Goal: Obtain resource: Download file/media

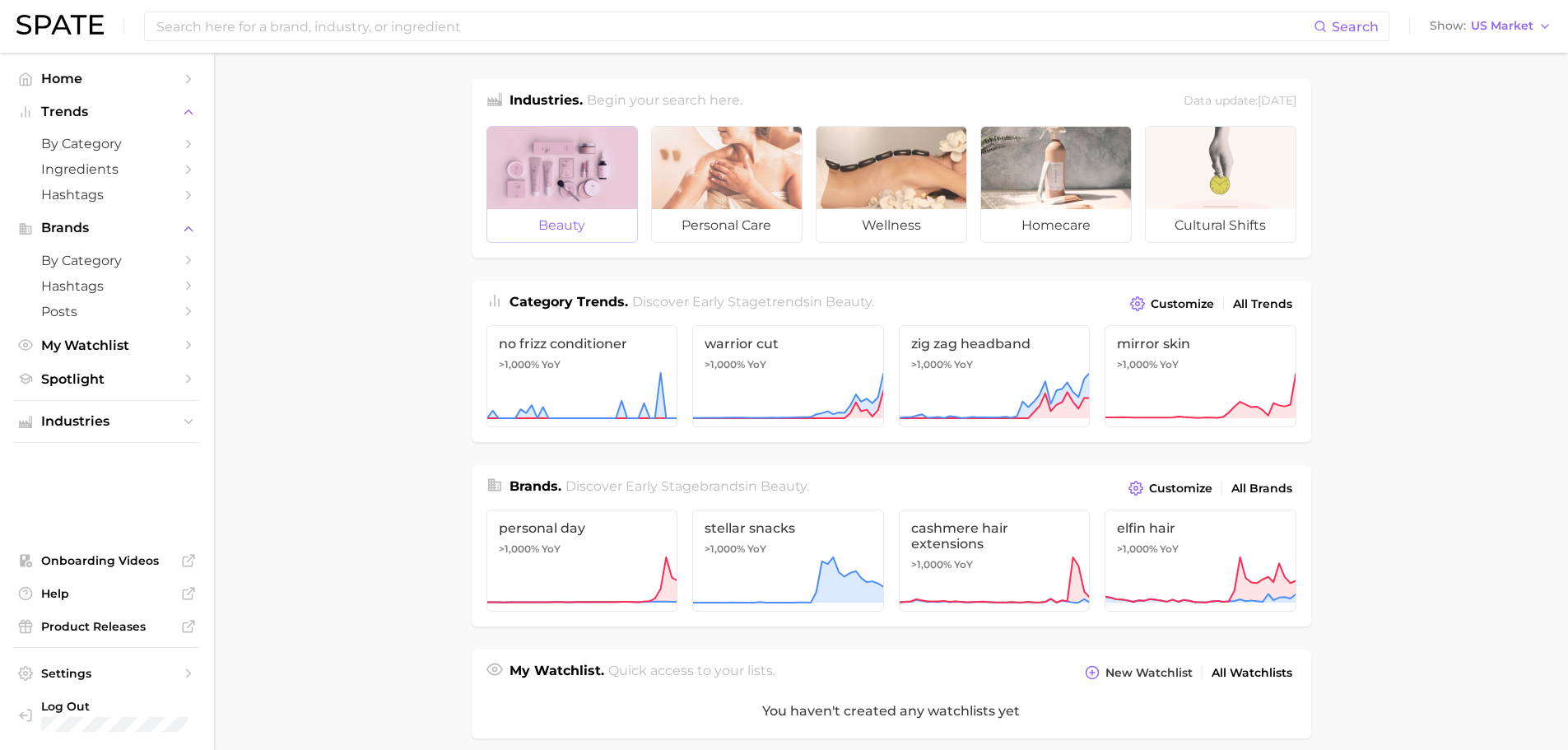
click at [592, 146] on div at bounding box center [562, 168] width 149 height 82
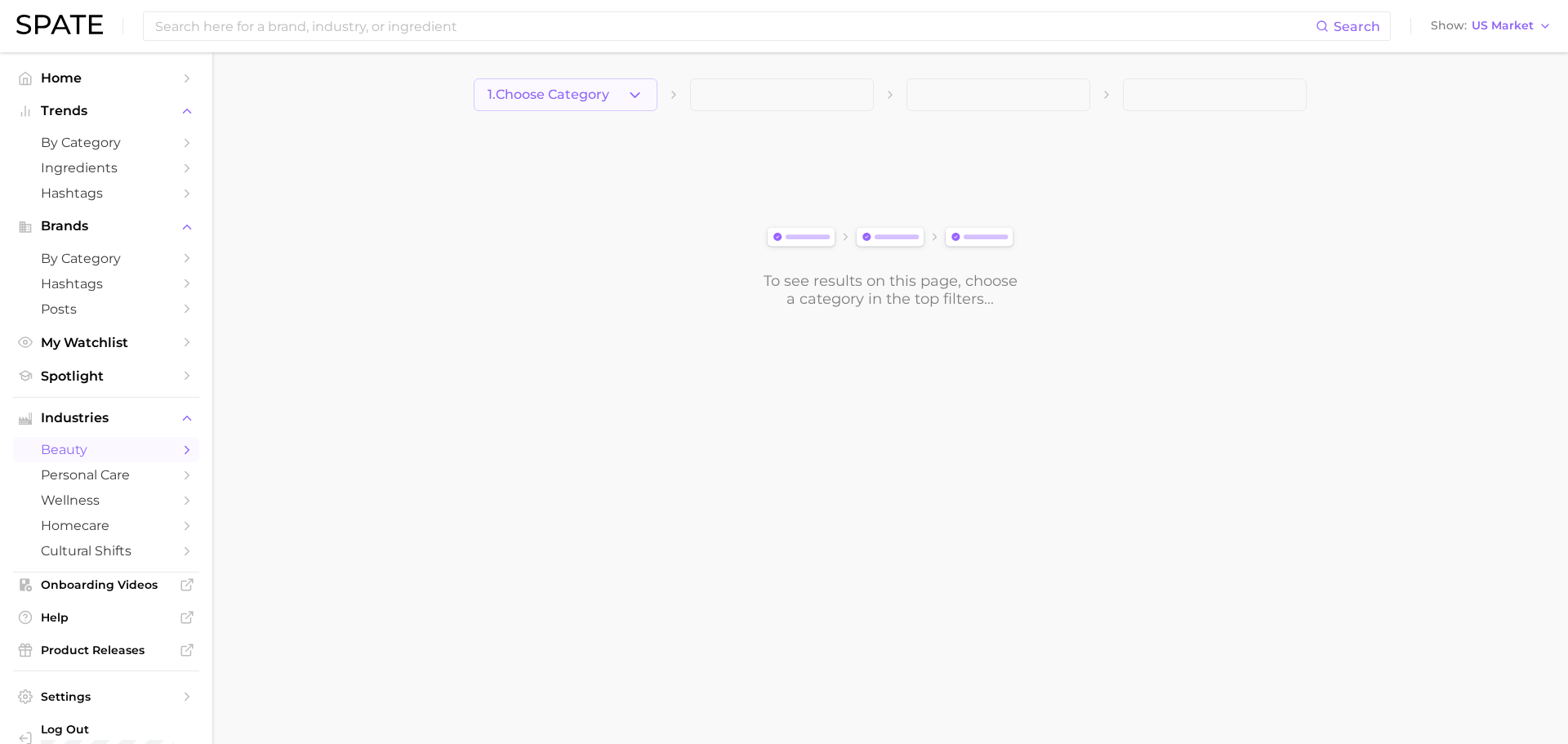
click at [645, 97] on button "1. Choose Category" at bounding box center [566, 94] width 184 height 33
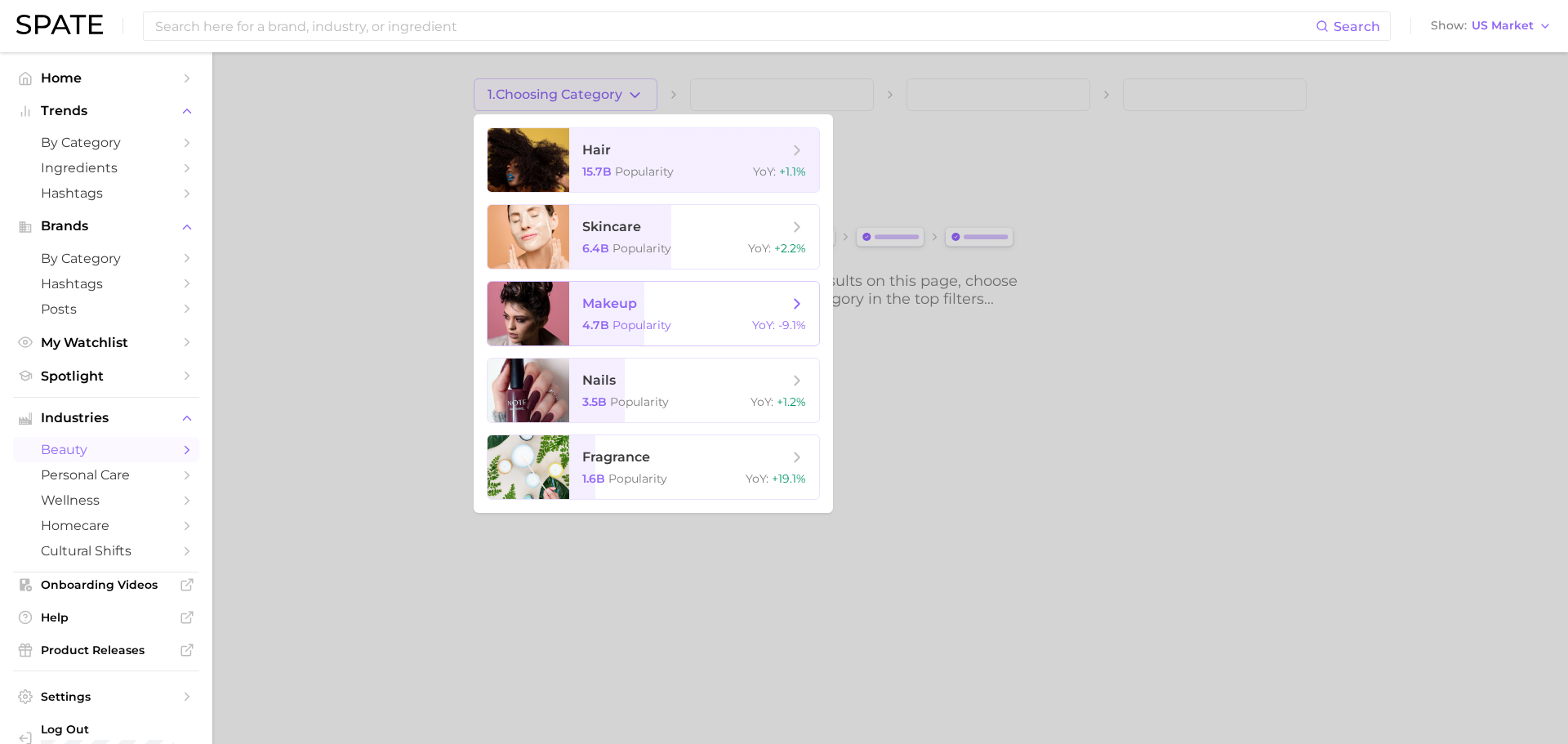
click at [632, 313] on span "makeup 4.7b Popularity YoY : -9.1%" at bounding box center [693, 313] width 249 height 64
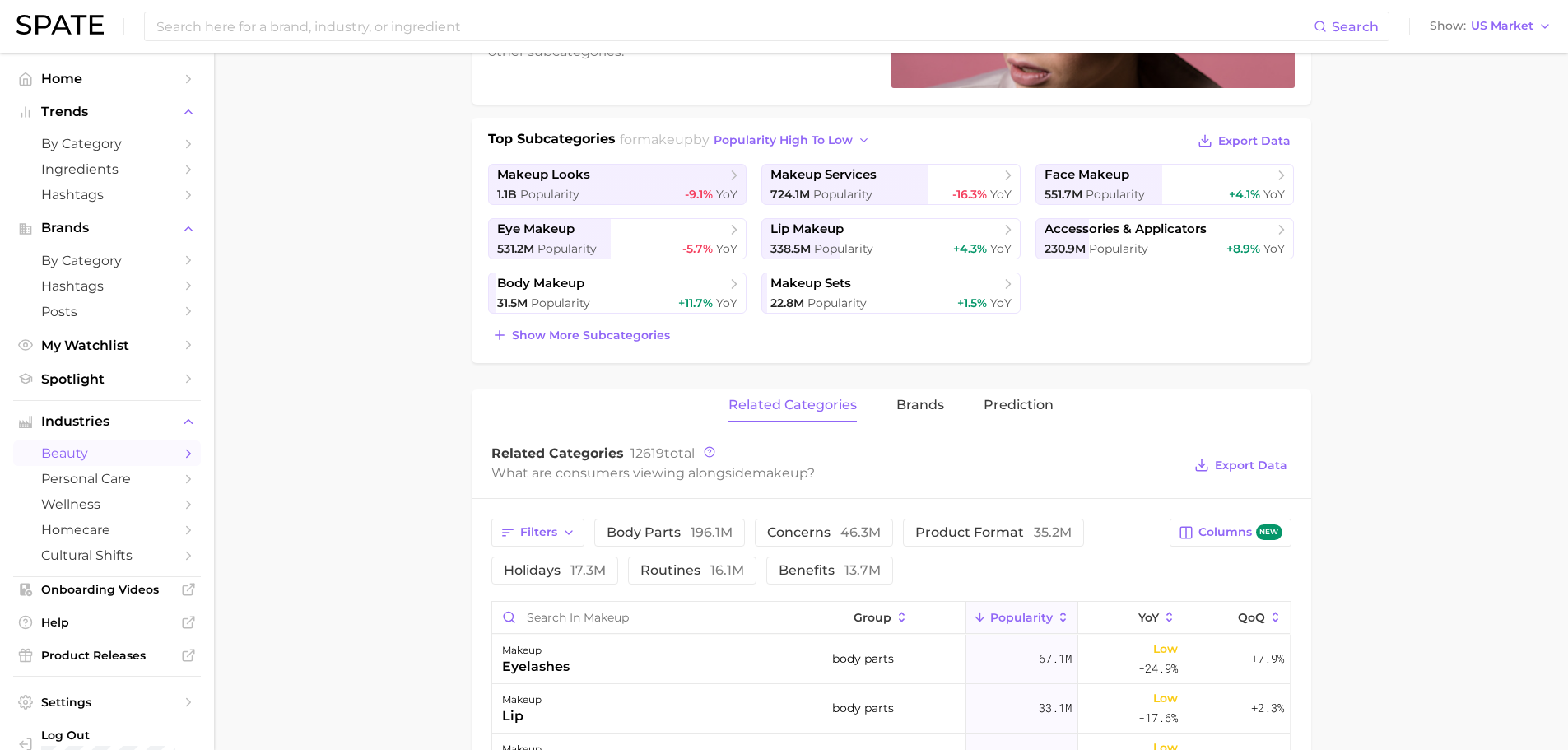
scroll to position [659, 0]
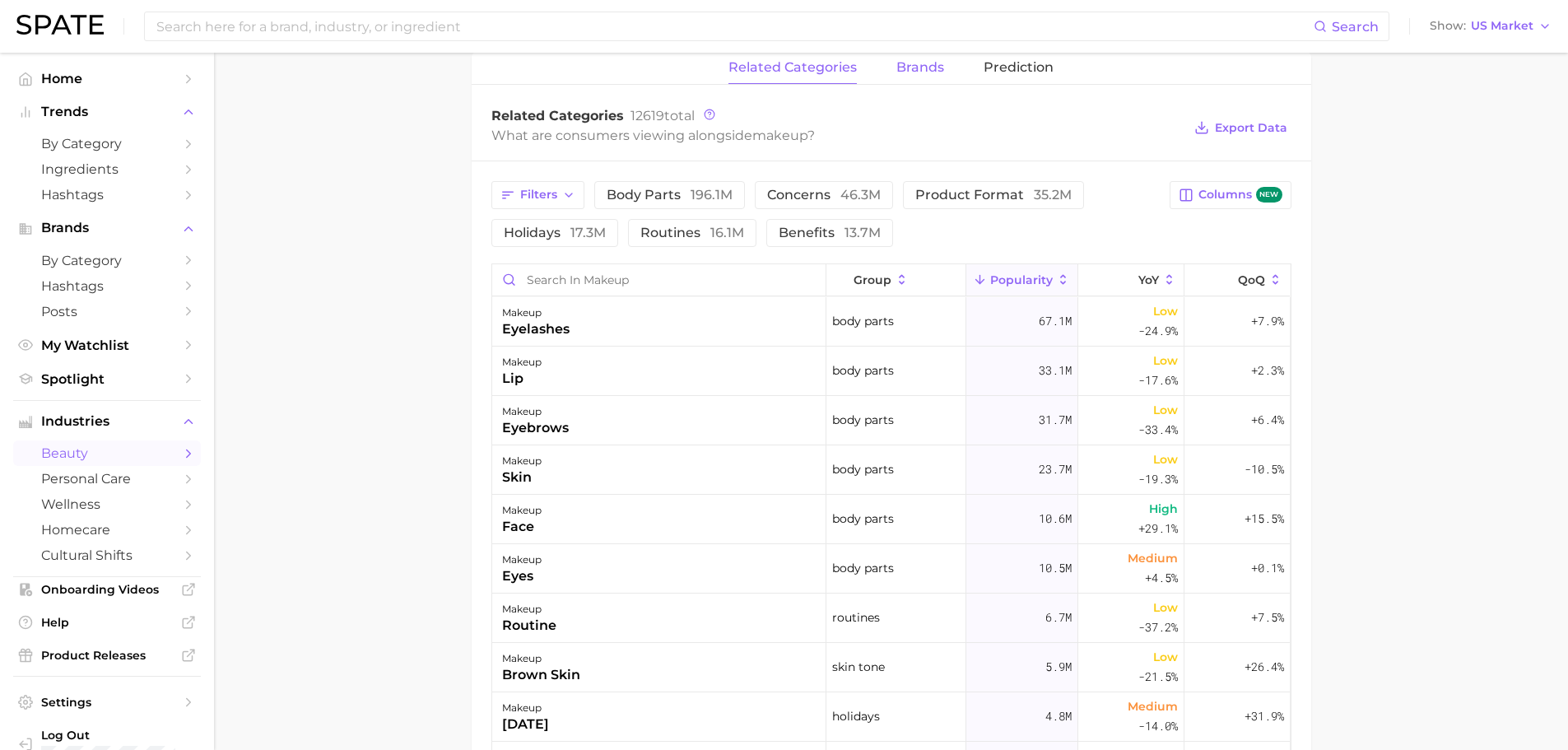
click at [920, 69] on span "brands" at bounding box center [920, 67] width 47 height 15
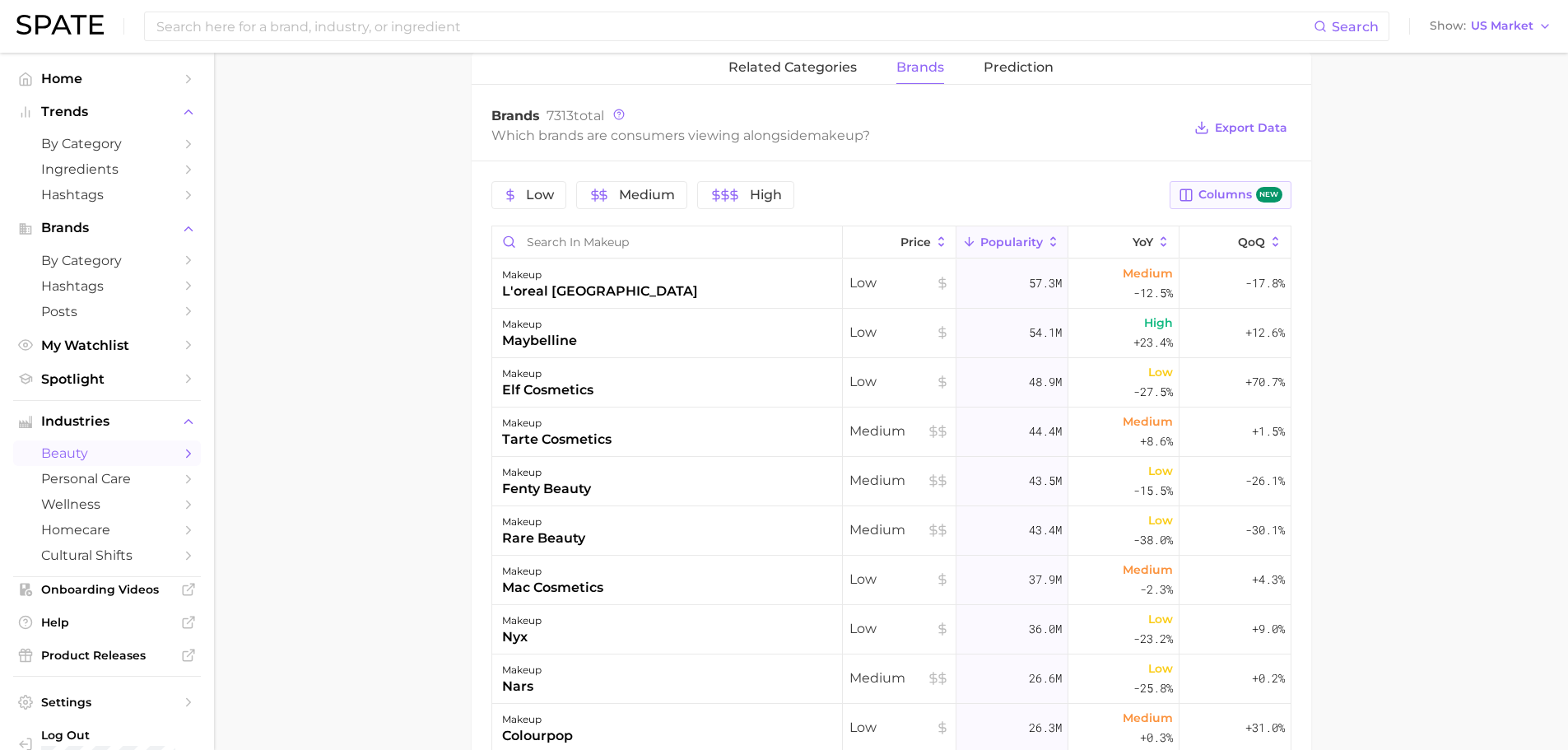
click at [1202, 200] on span "Columns new" at bounding box center [1240, 194] width 83 height 15
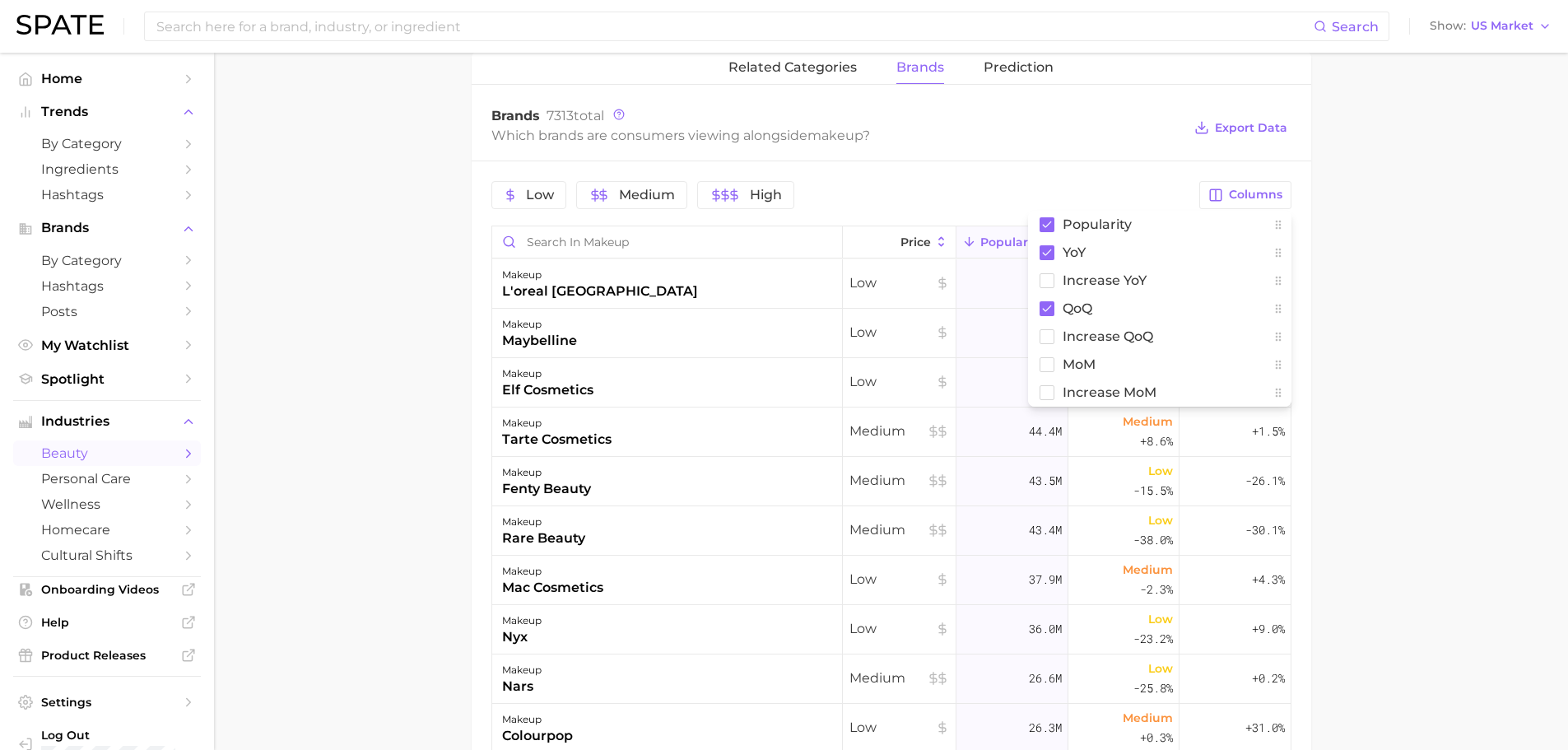
click at [993, 198] on div "Low Medium High" at bounding box center [840, 194] width 699 height 28
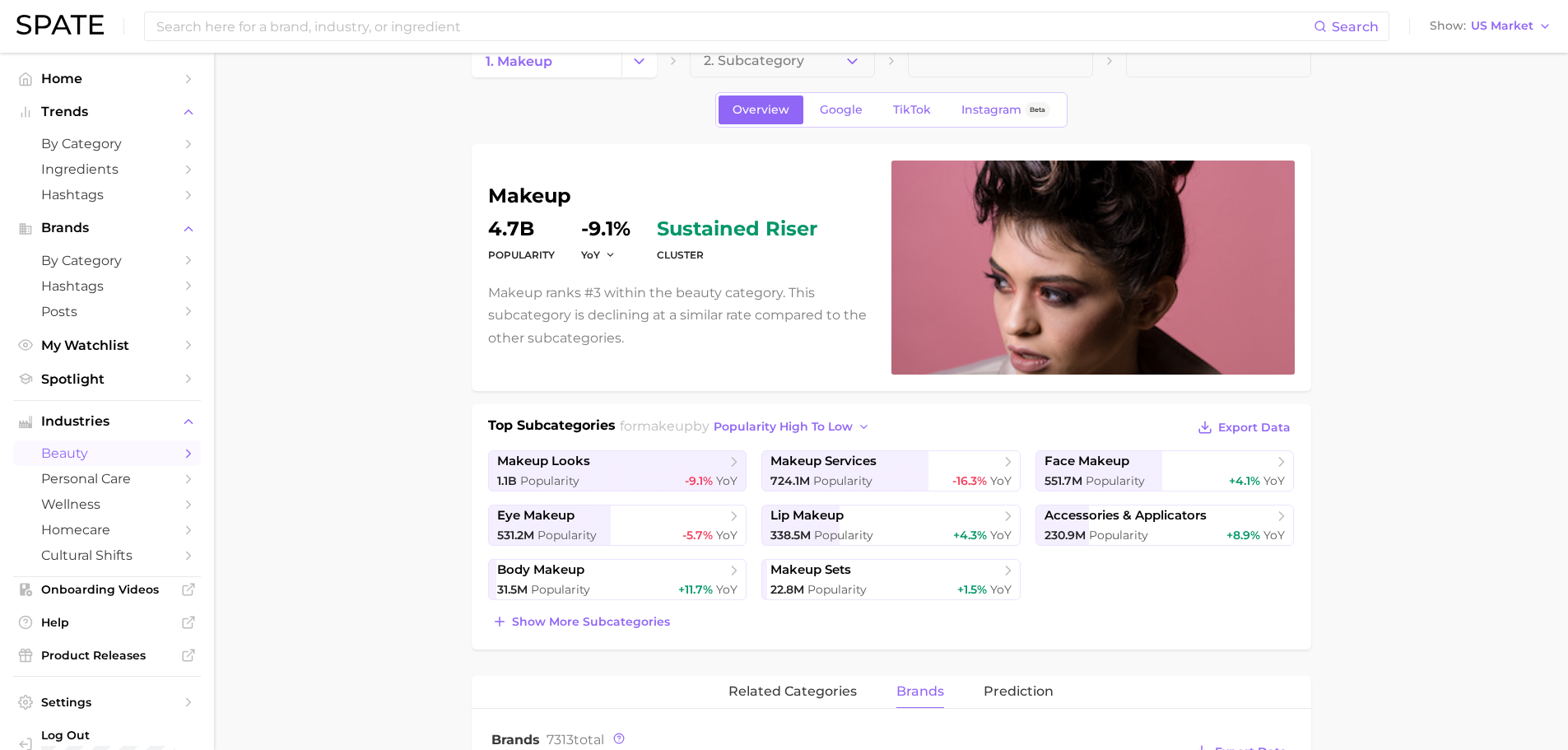
scroll to position [0, 0]
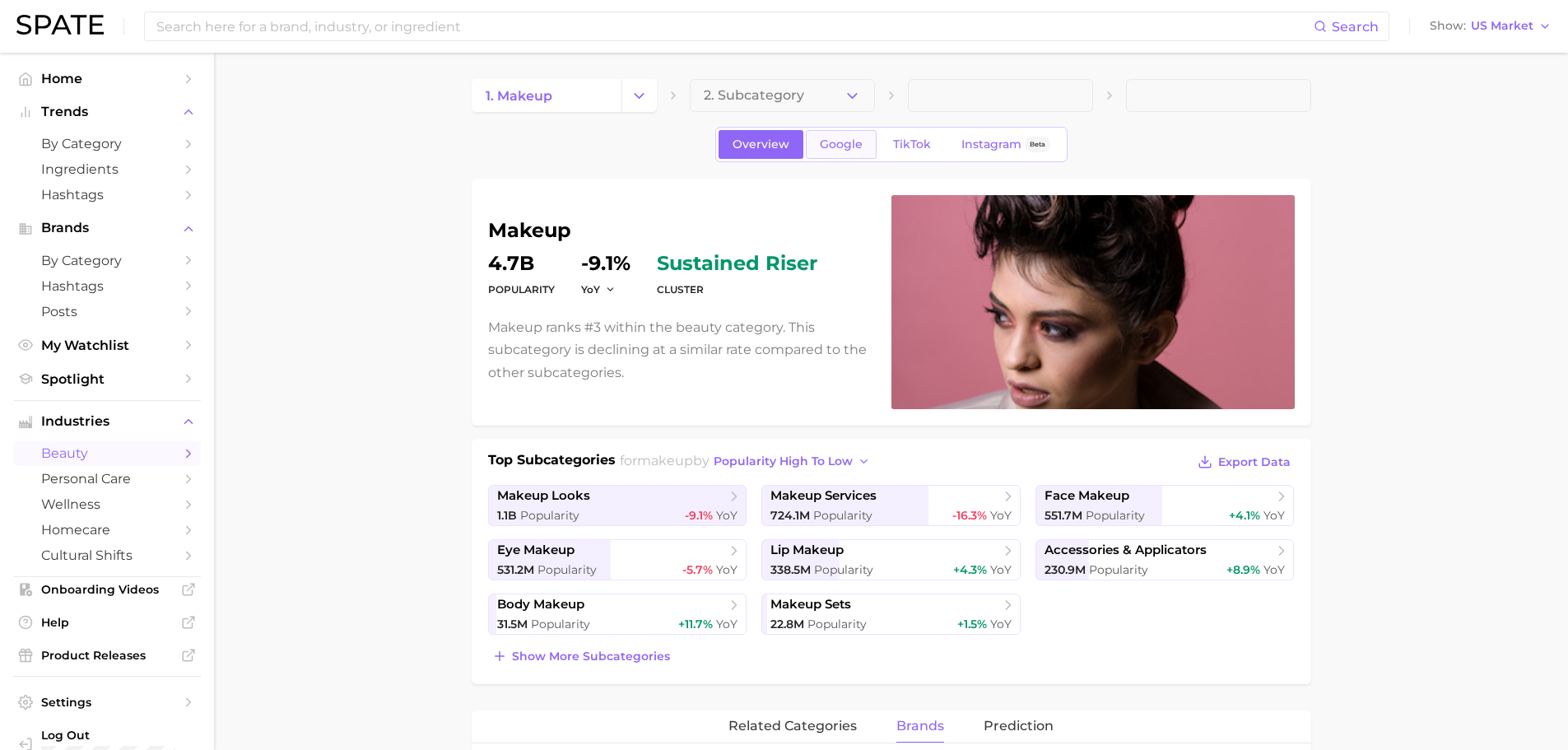
click at [862, 144] on link "Google" at bounding box center [841, 144] width 71 height 29
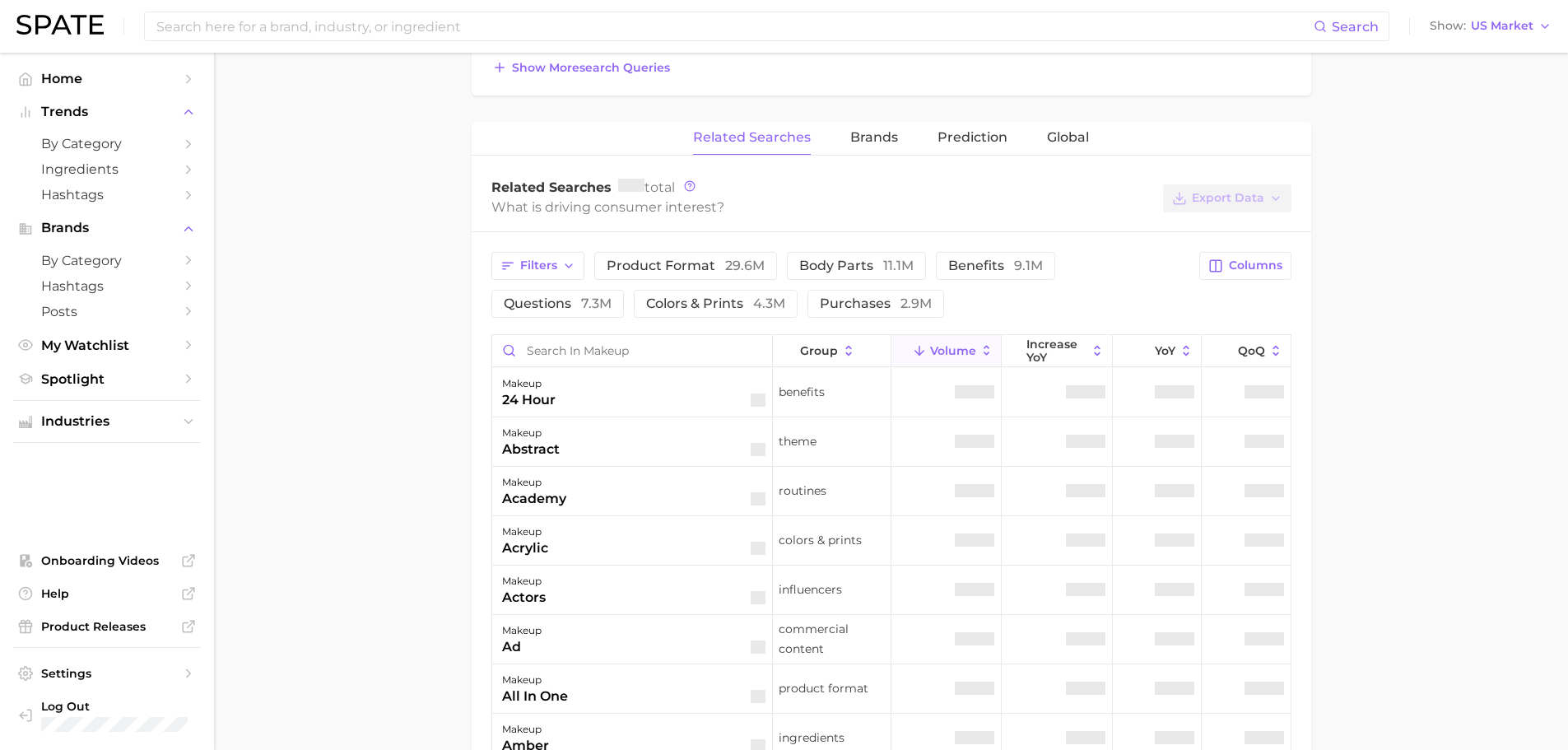
scroll to position [741, 0]
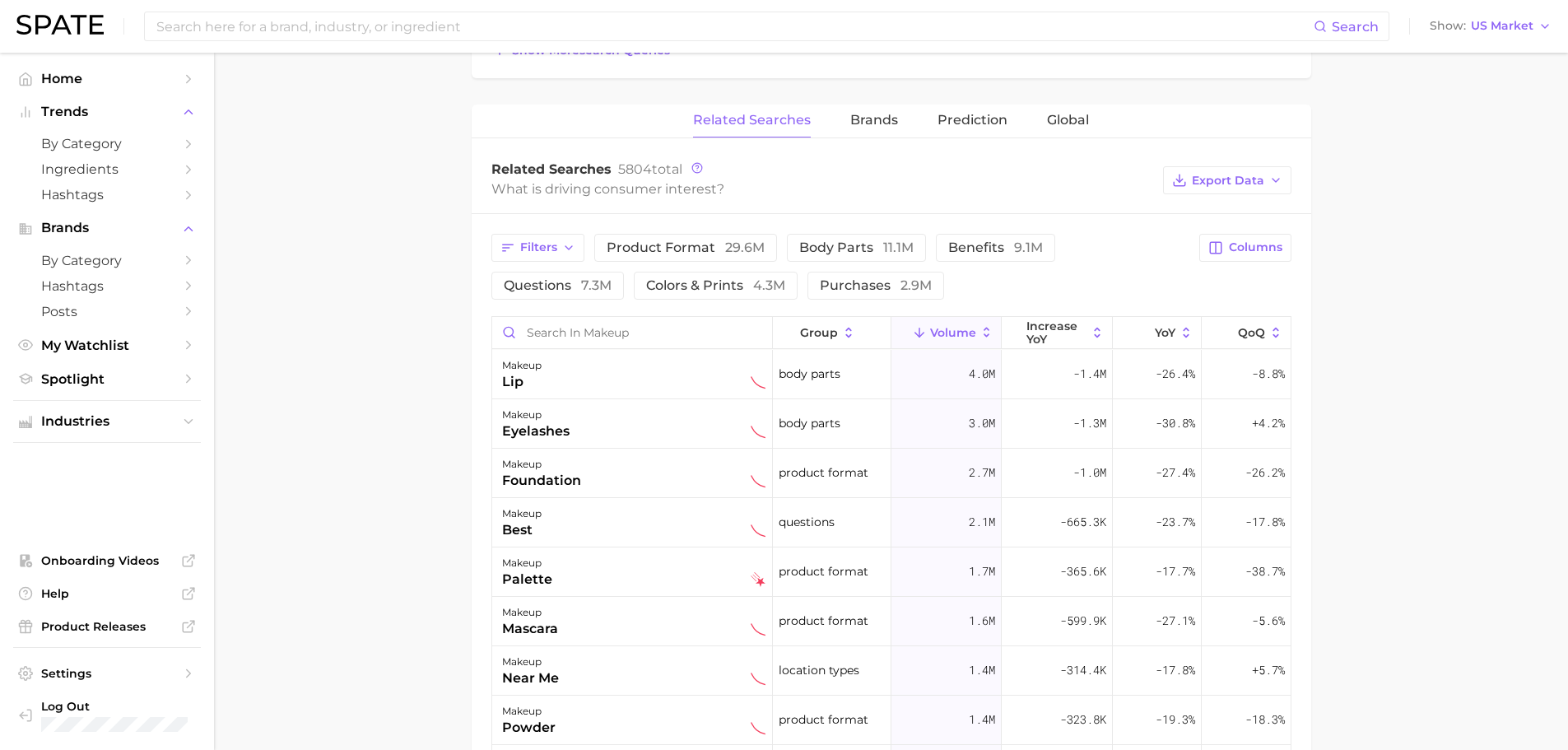
click at [898, 126] on div "Related Searches Brands Prediction Global" at bounding box center [891, 121] width 839 height 33
drag, startPoint x: 892, startPoint y: 126, endPoint x: 838, endPoint y: 136, distance: 54.9
click at [891, 126] on span "Brands" at bounding box center [873, 120] width 47 height 15
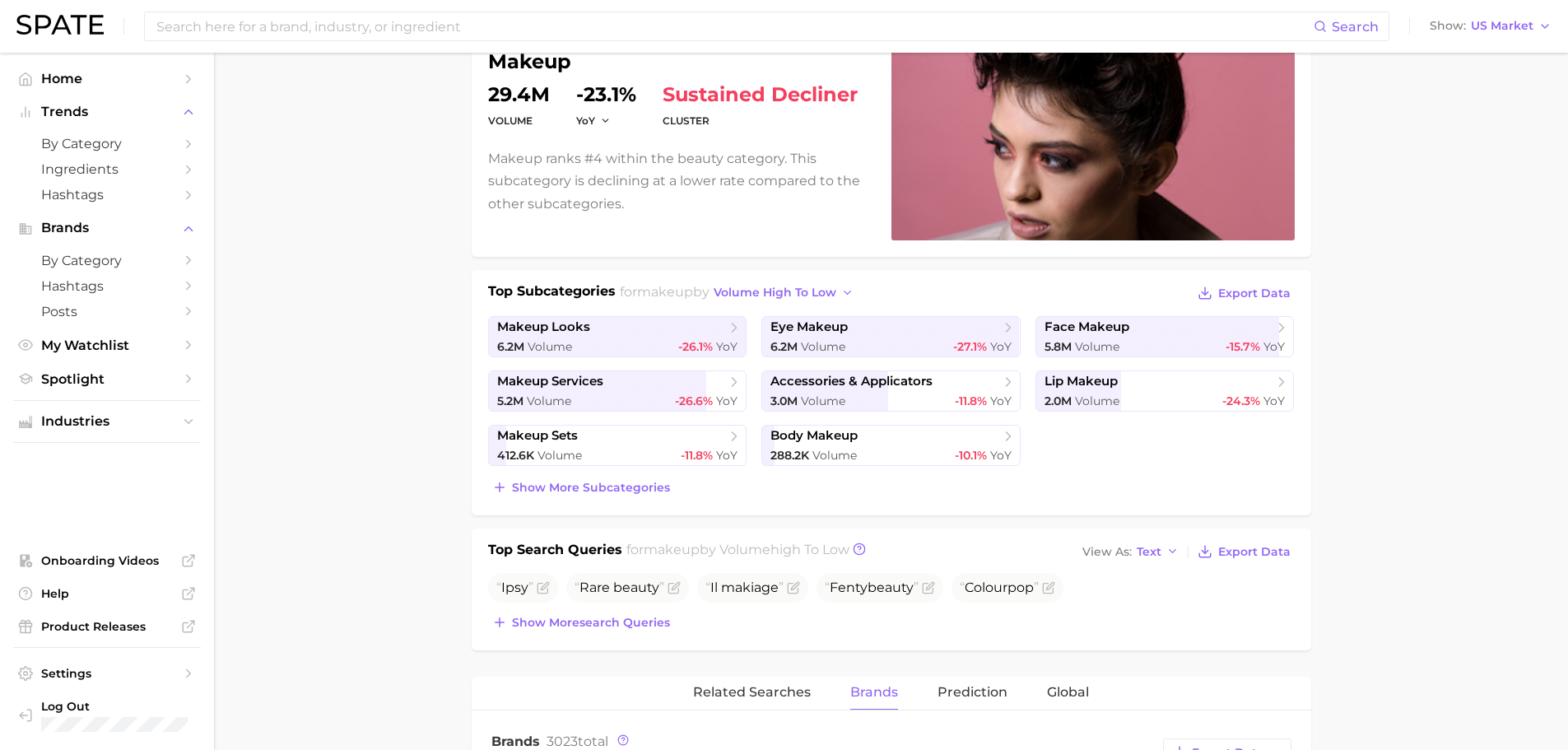
scroll to position [412, 0]
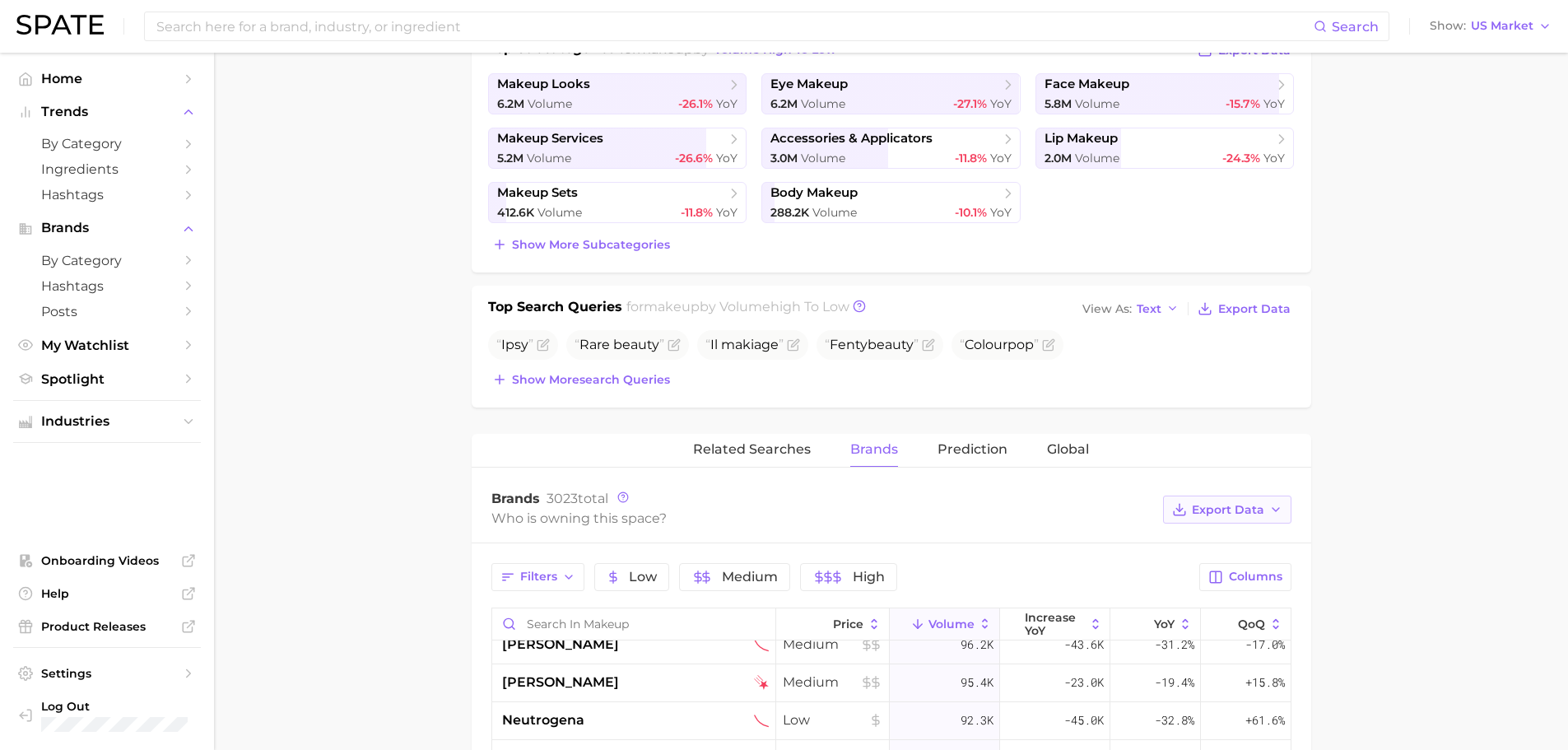
click at [1258, 501] on button "Export Data" at bounding box center [1227, 509] width 128 height 28
click at [1205, 548] on button "Table Data CSV" at bounding box center [1201, 540] width 181 height 30
click at [1246, 501] on button "Export Data" at bounding box center [1227, 509] width 128 height 28
click at [1402, 385] on main "1. makeup 2. Subcategory Overview Google TikTok Instagram Beta makeup volume 29…" at bounding box center [891, 550] width 1354 height 1819
click at [1265, 513] on button "Export Data" at bounding box center [1227, 509] width 128 height 28
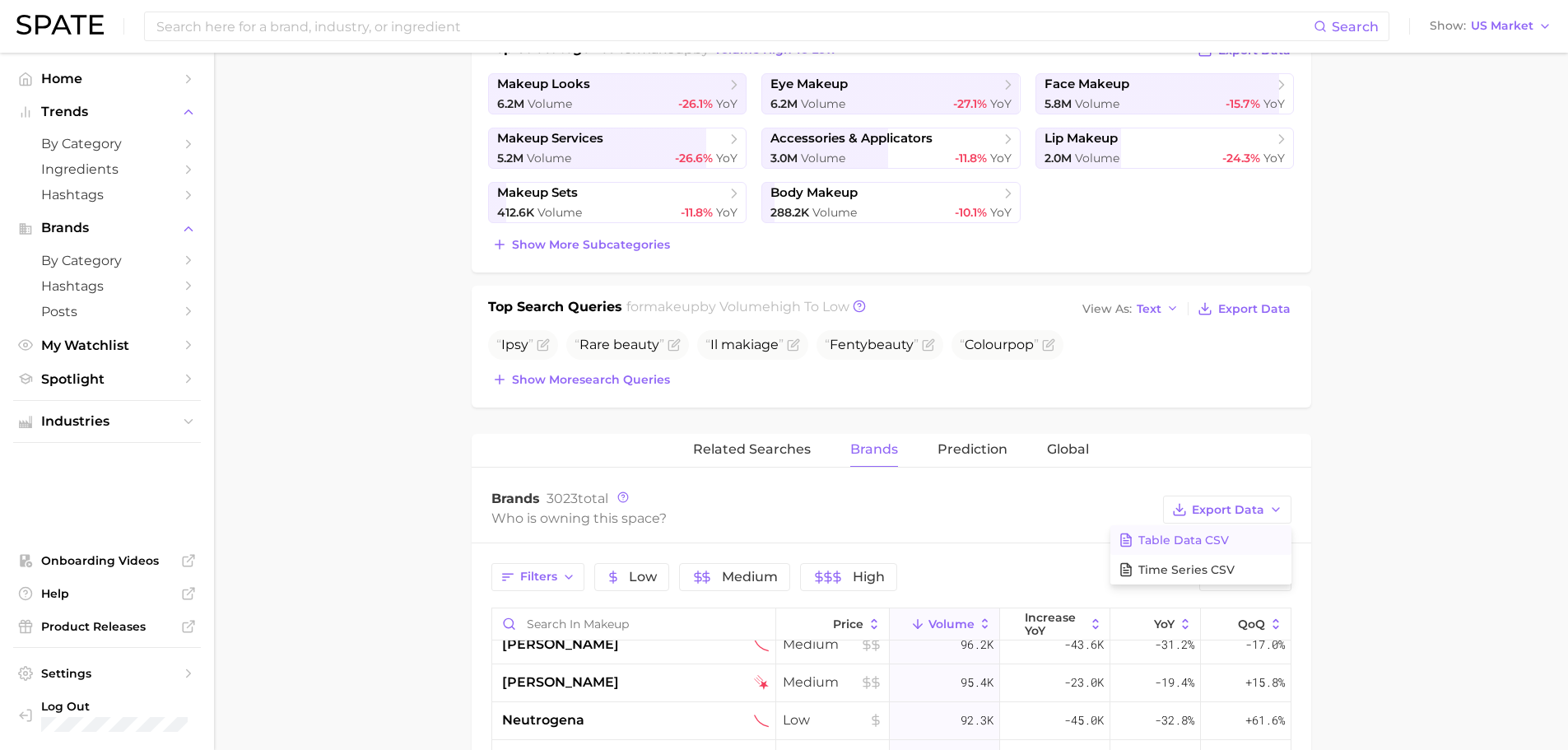
click at [1248, 530] on button "Table Data CSV" at bounding box center [1201, 540] width 181 height 30
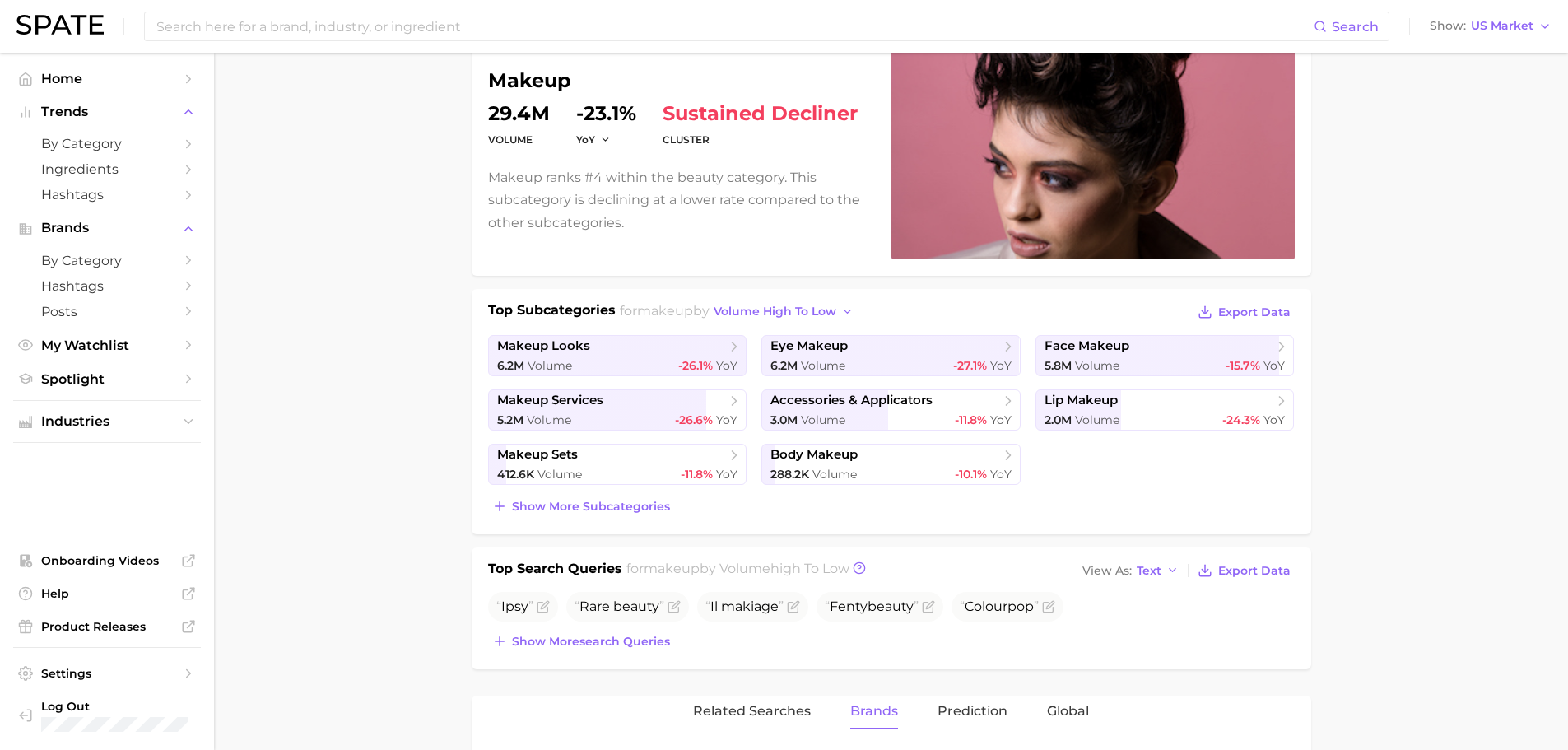
scroll to position [0, 0]
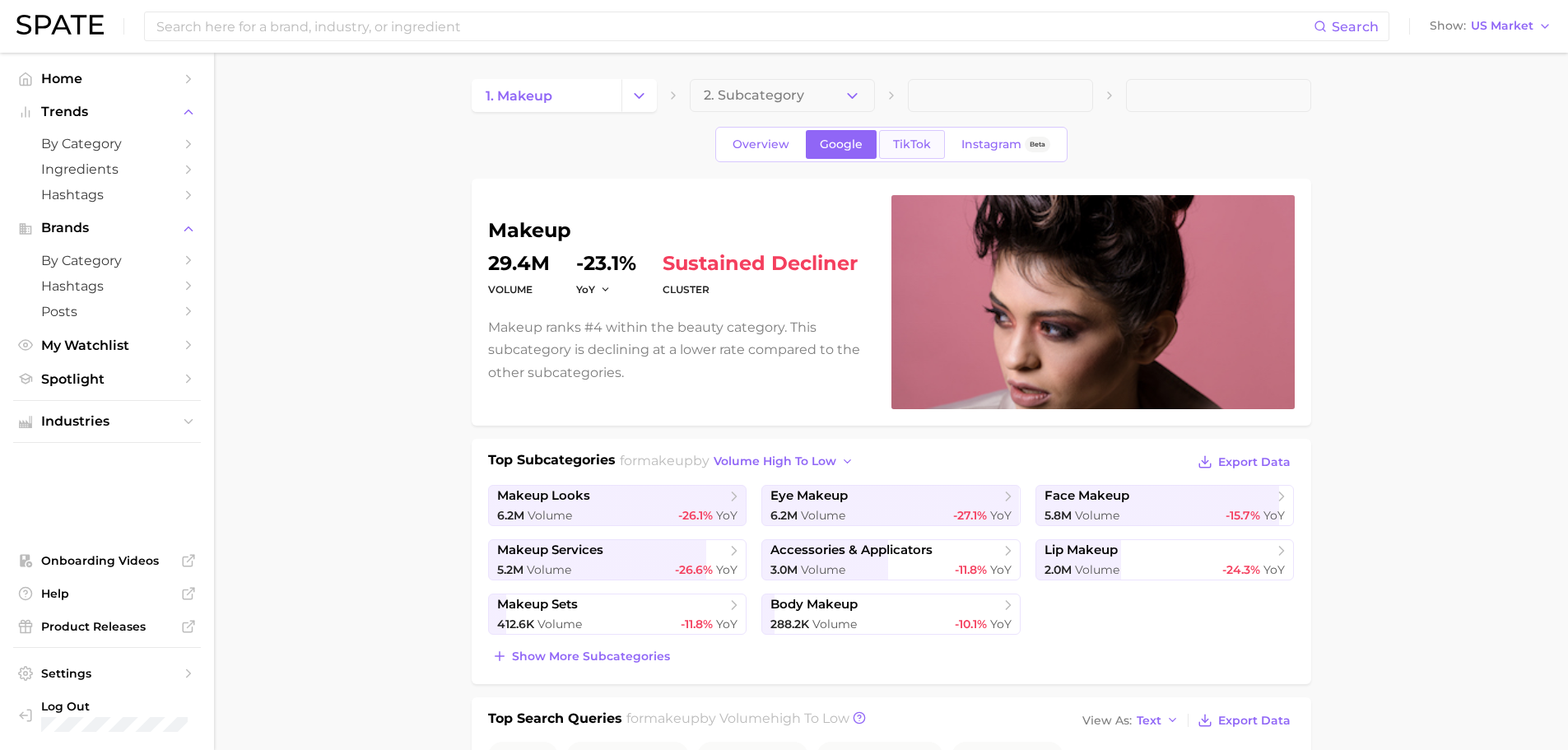
click at [919, 139] on span "TikTok" at bounding box center [912, 145] width 38 height 14
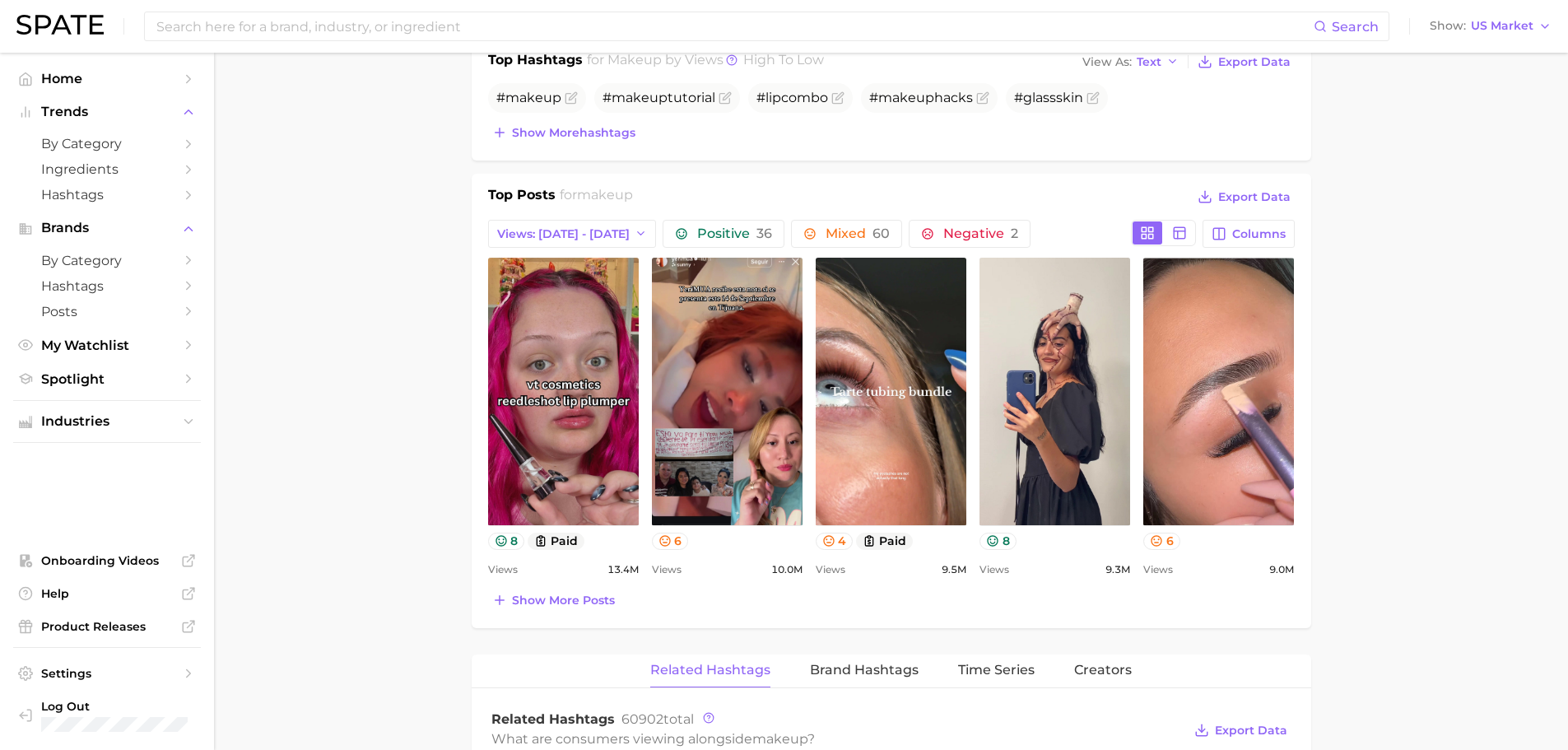
scroll to position [1070, 0]
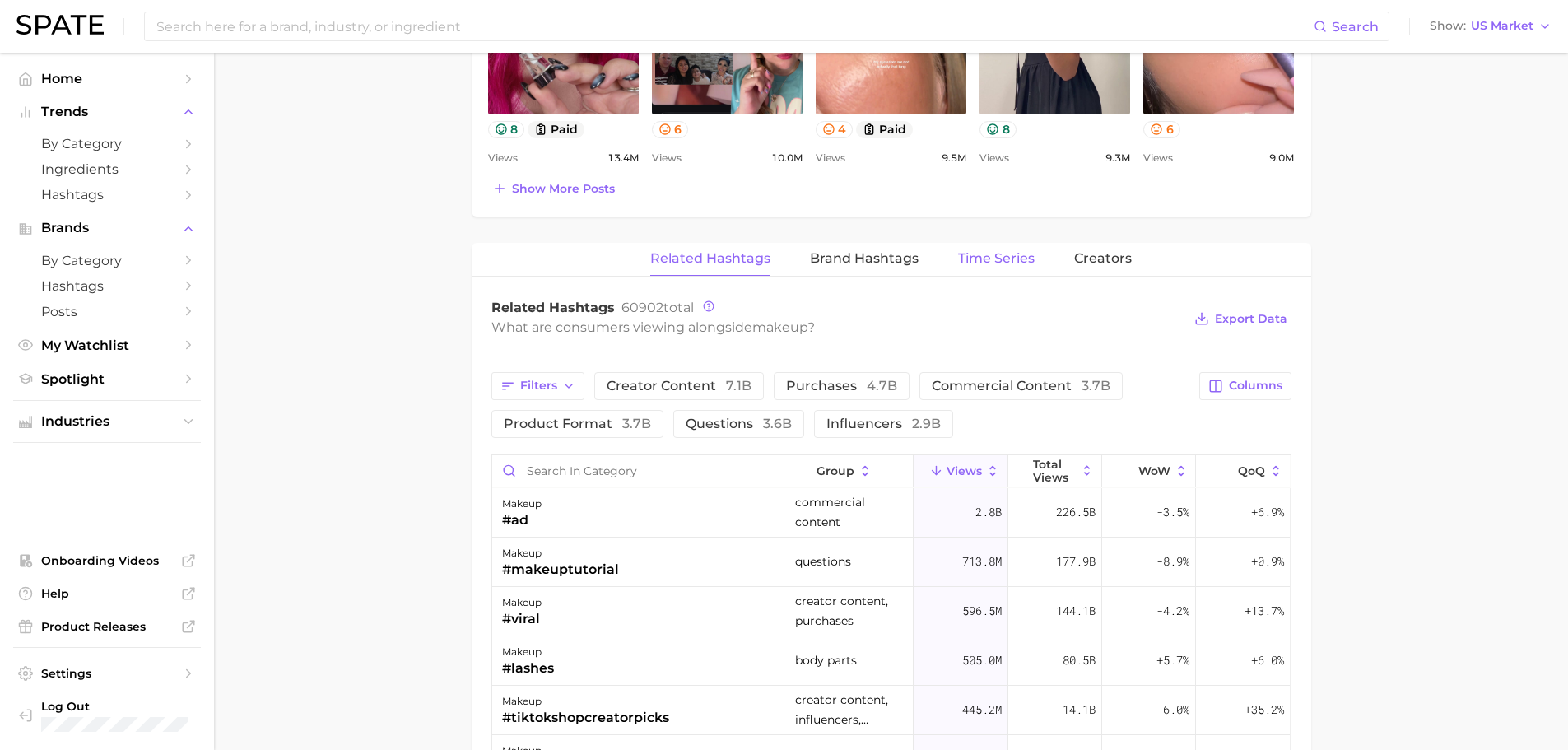
drag, startPoint x: 889, startPoint y: 249, endPoint x: 970, endPoint y: 274, distance: 84.8
click at [888, 249] on button "Brand Hashtags" at bounding box center [864, 259] width 108 height 32
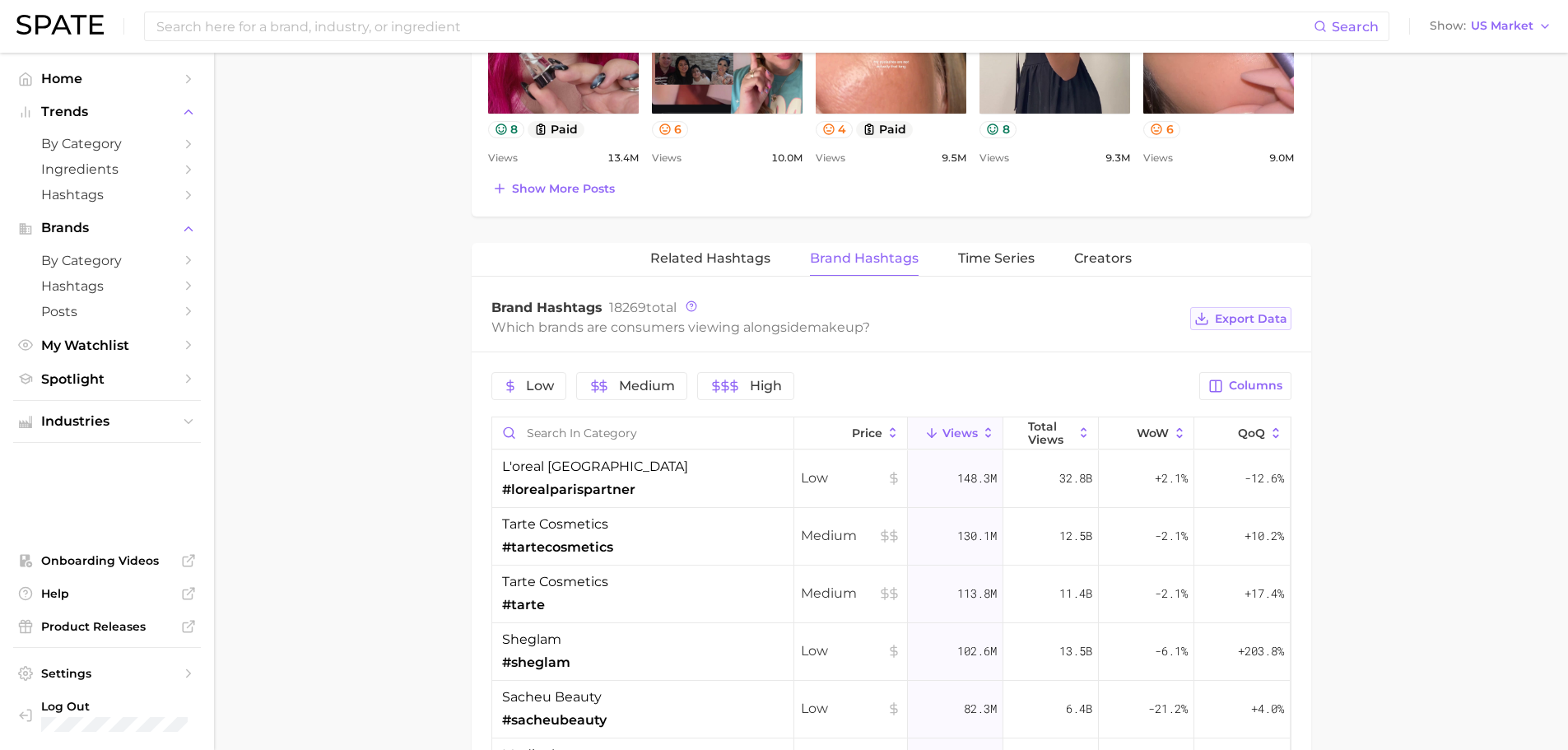
click at [1260, 320] on span "Export Data" at bounding box center [1251, 320] width 72 height 14
